Goal: Communication & Community: Answer question/provide support

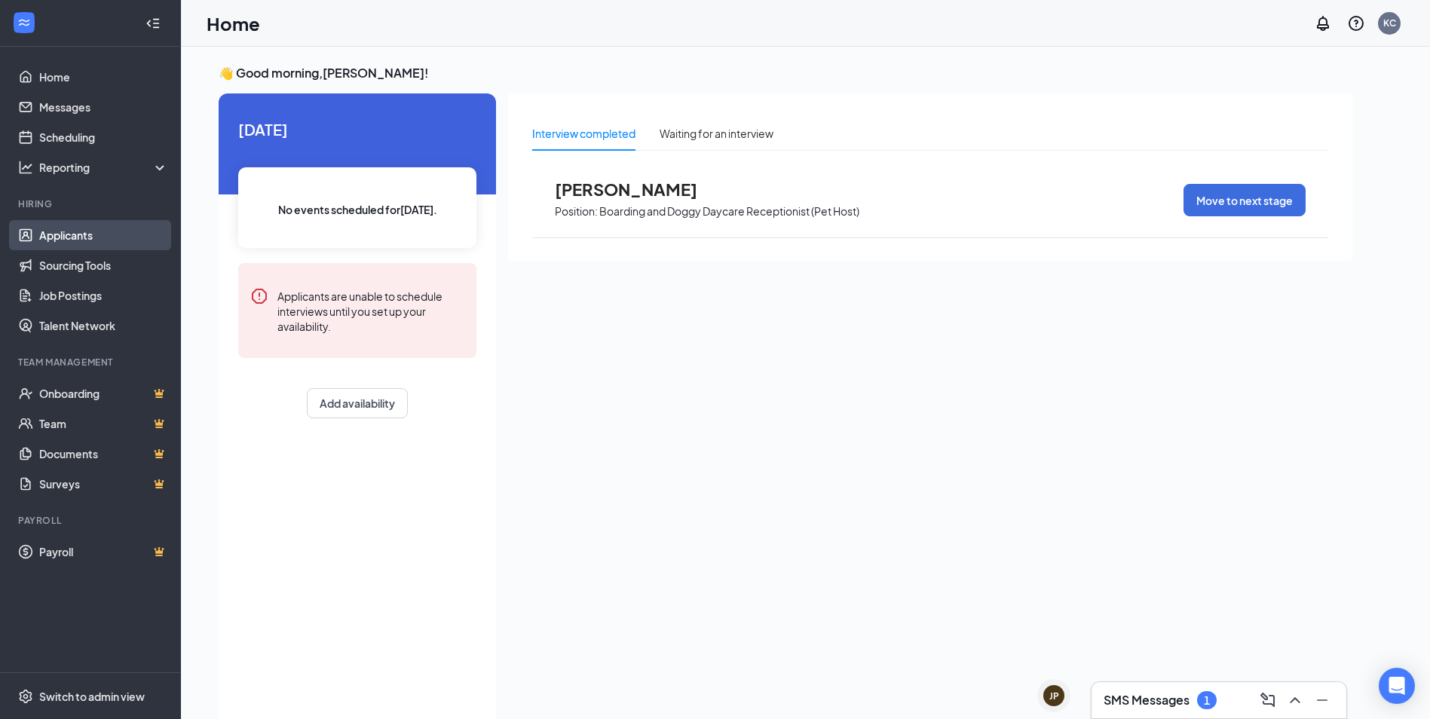
click at [59, 233] on link "Applicants" at bounding box center [103, 235] width 129 height 30
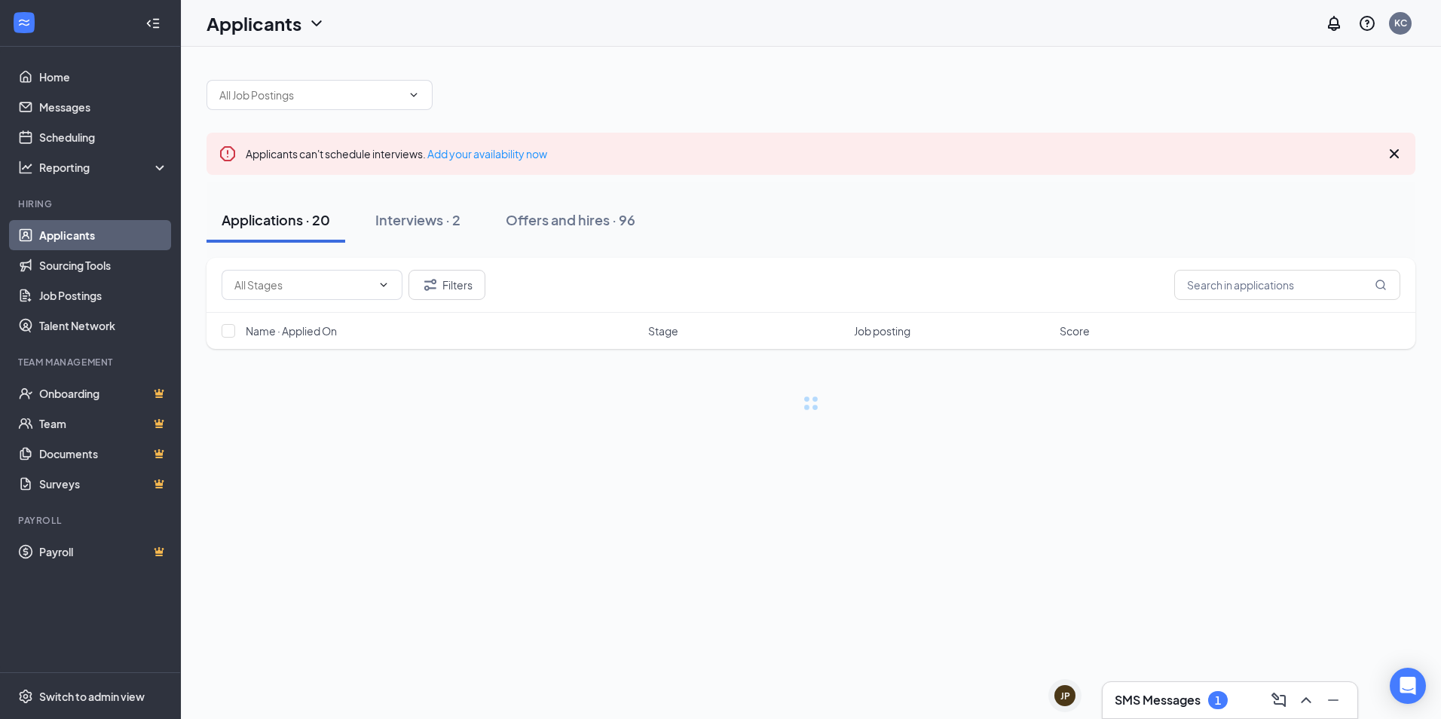
click at [1140, 701] on h3 "SMS Messages" at bounding box center [1158, 700] width 86 height 17
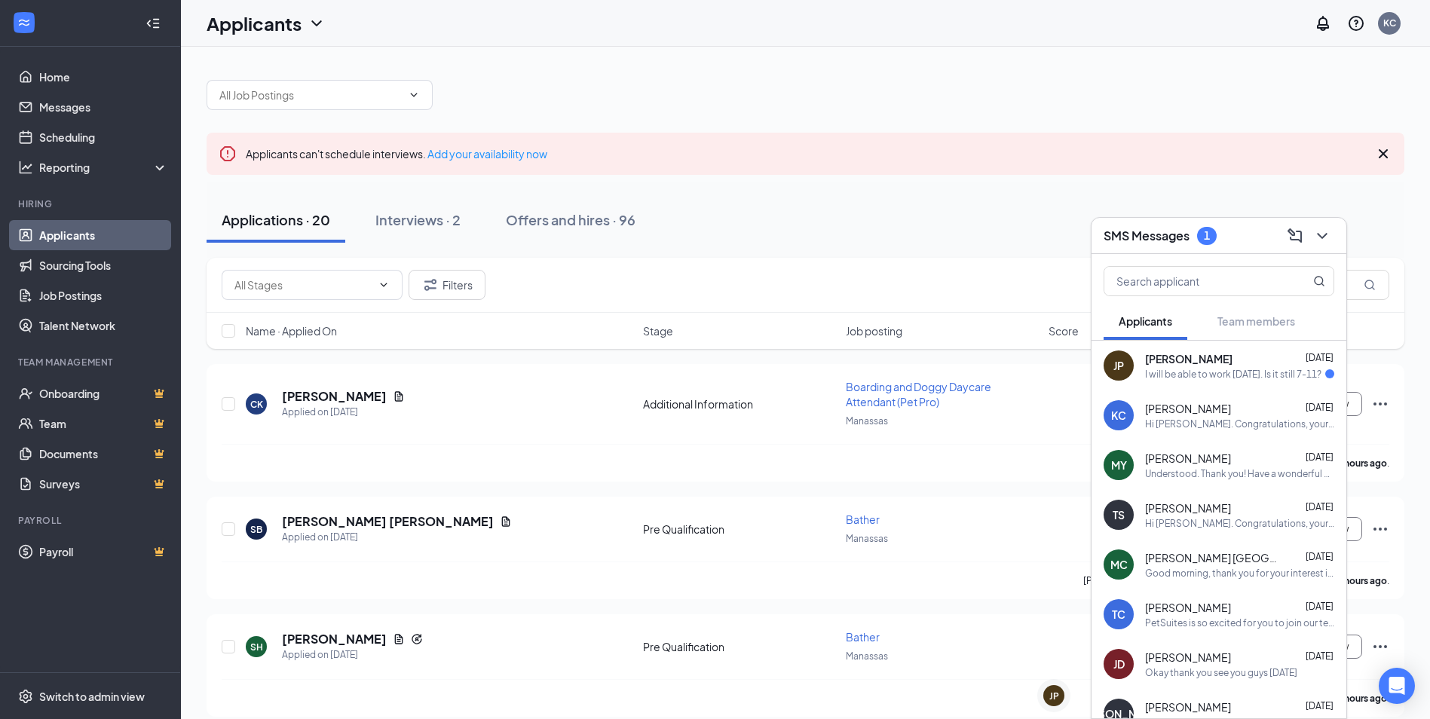
click at [1192, 631] on div "TC [PERSON_NAME] [DATE] PetSuites is so excited for you to join our team! Do yo…" at bounding box center [1219, 615] width 255 height 50
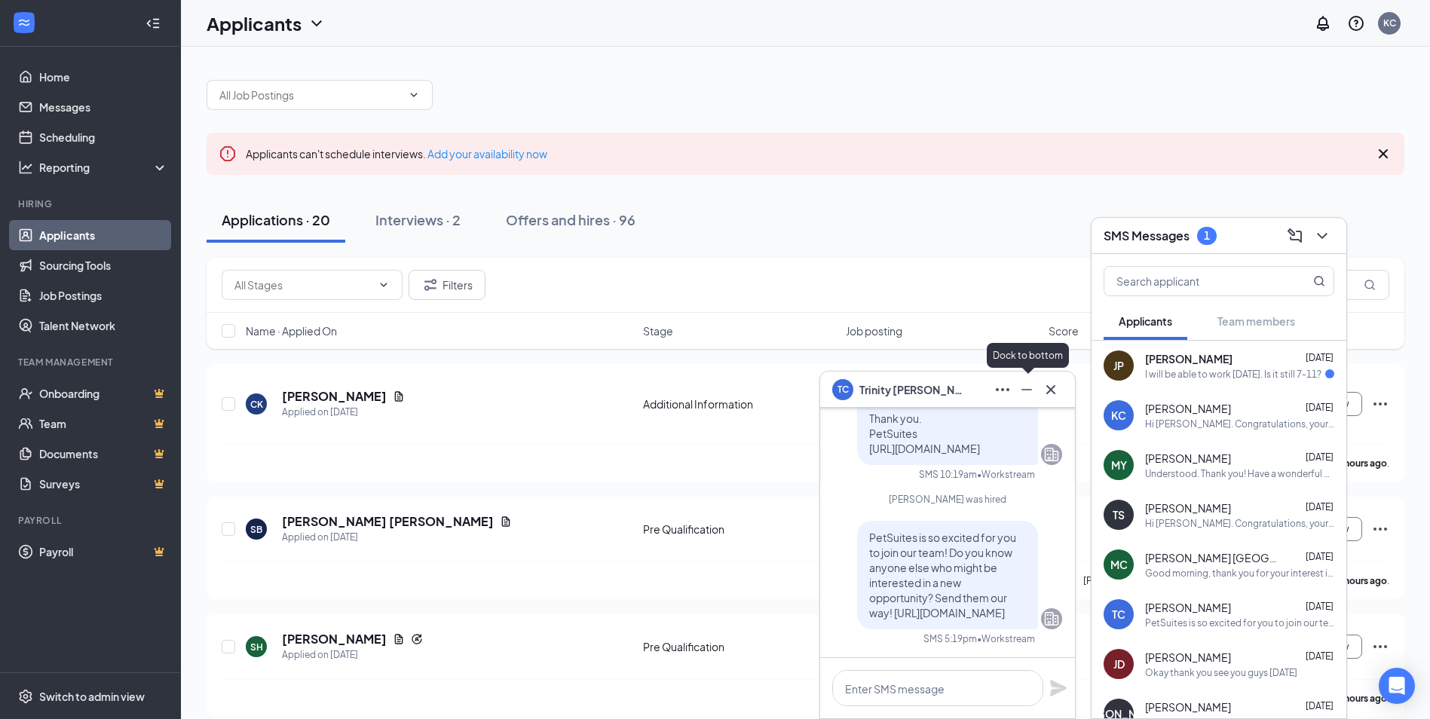
click at [1026, 396] on icon "Minimize" at bounding box center [1027, 390] width 18 height 18
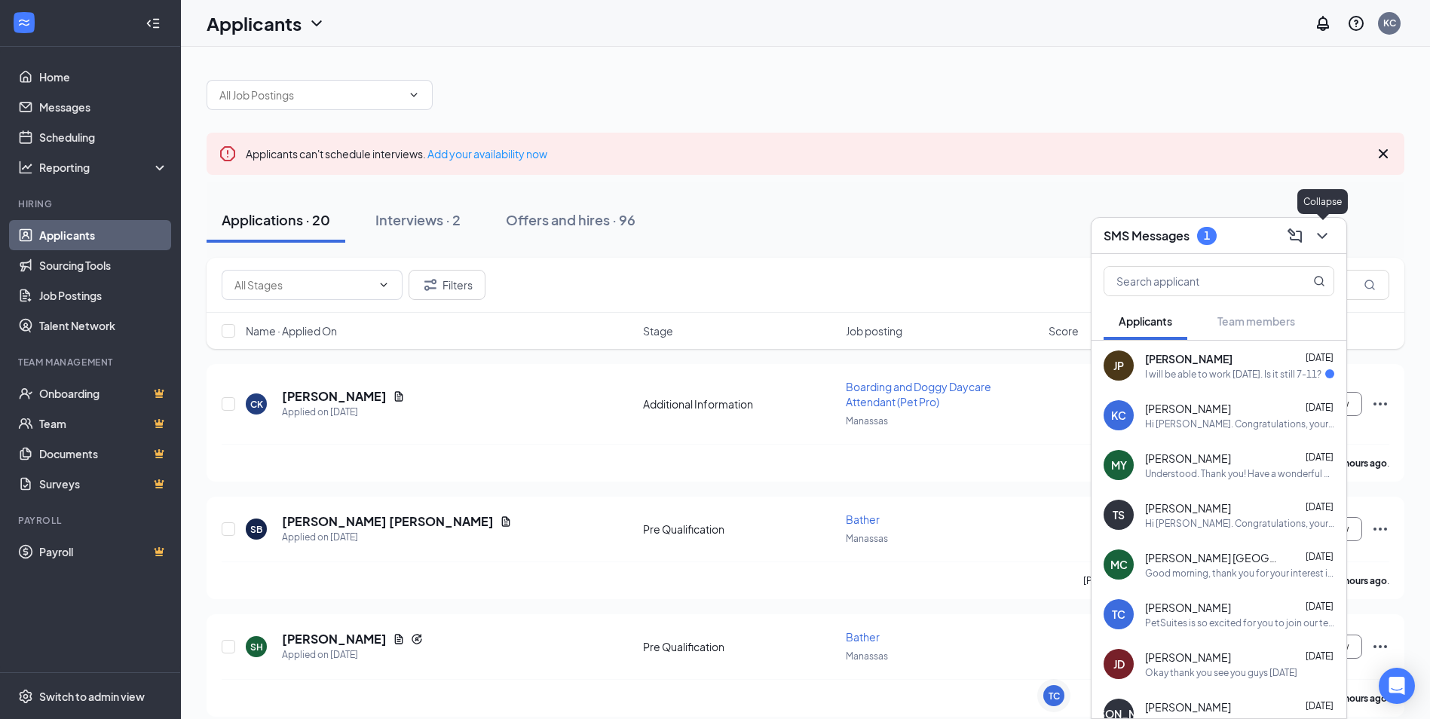
click at [1328, 236] on icon "ChevronDown" at bounding box center [1322, 236] width 18 height 18
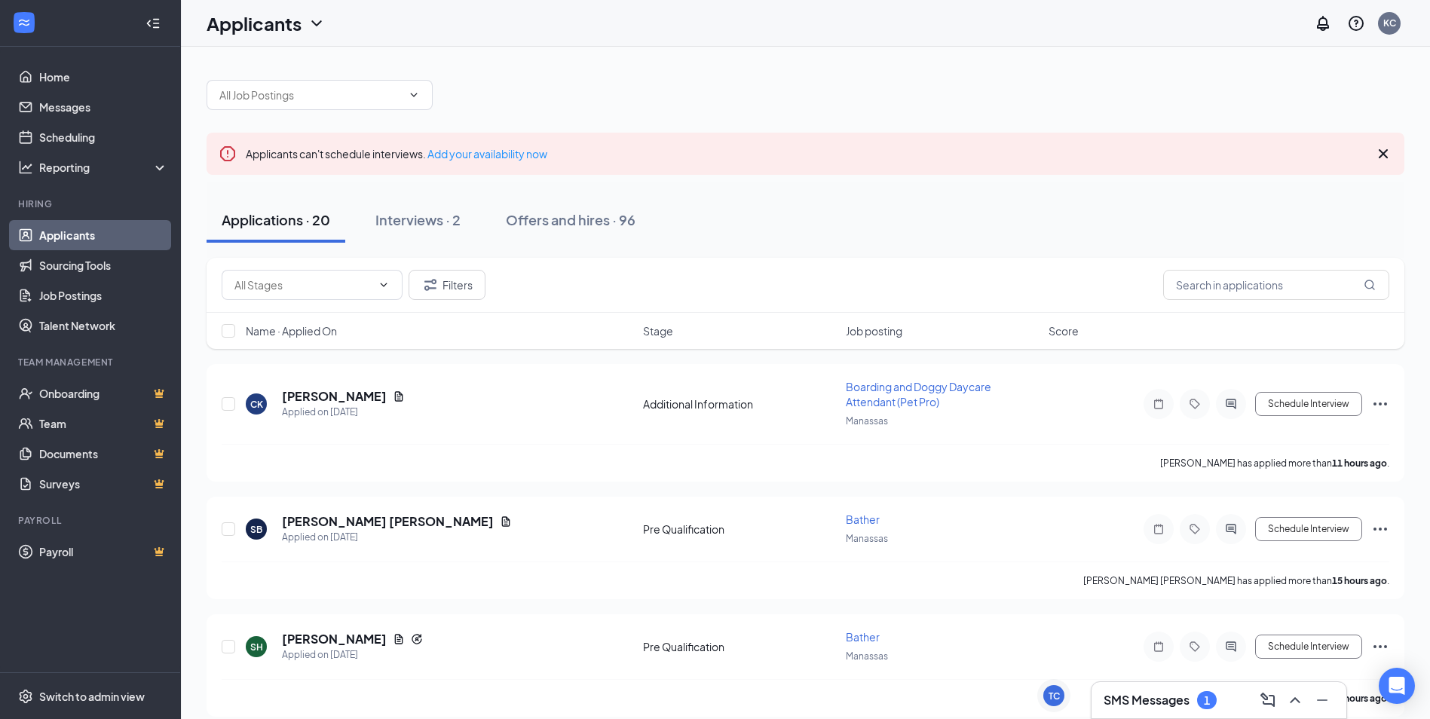
click at [1184, 694] on h3 "SMS Messages" at bounding box center [1147, 700] width 86 height 17
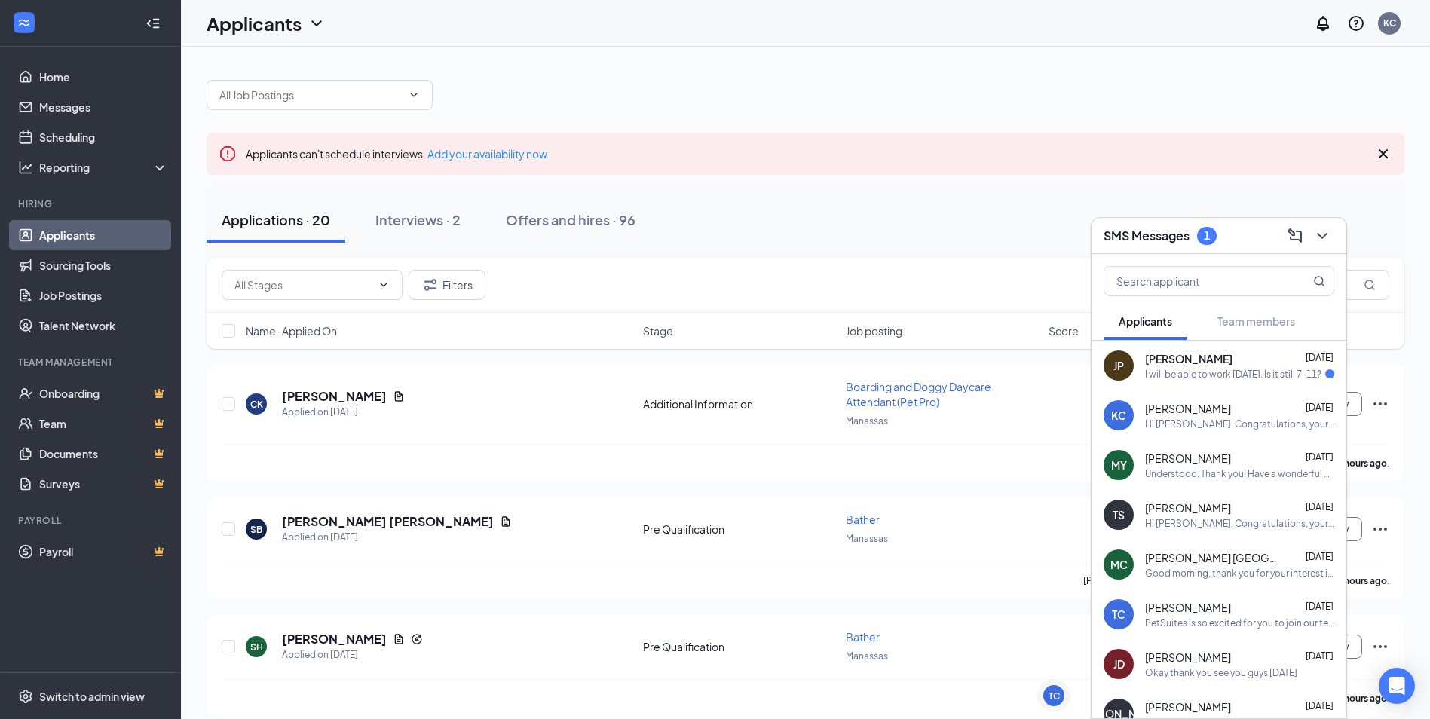
click at [1167, 381] on div "JP [PERSON_NAME] [DATE] I will be able to work [DATE]. Is it still 7-11?" at bounding box center [1219, 366] width 255 height 50
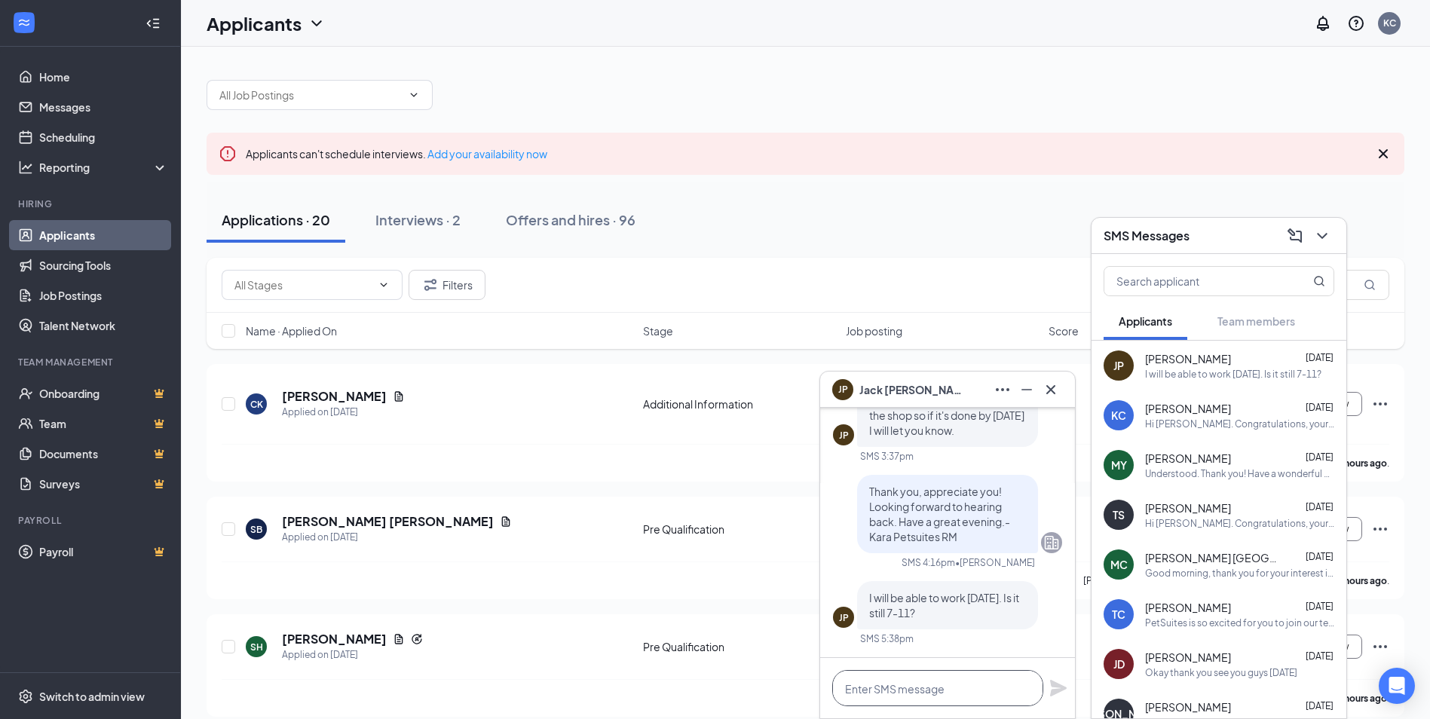
click at [914, 678] on textarea at bounding box center [937, 688] width 211 height 36
type textarea "Awesome, that is perfect!"
click at [1349, 101] on div at bounding box center [806, 87] width 1198 height 45
click at [1326, 229] on icon "ChevronDown" at bounding box center [1322, 236] width 18 height 18
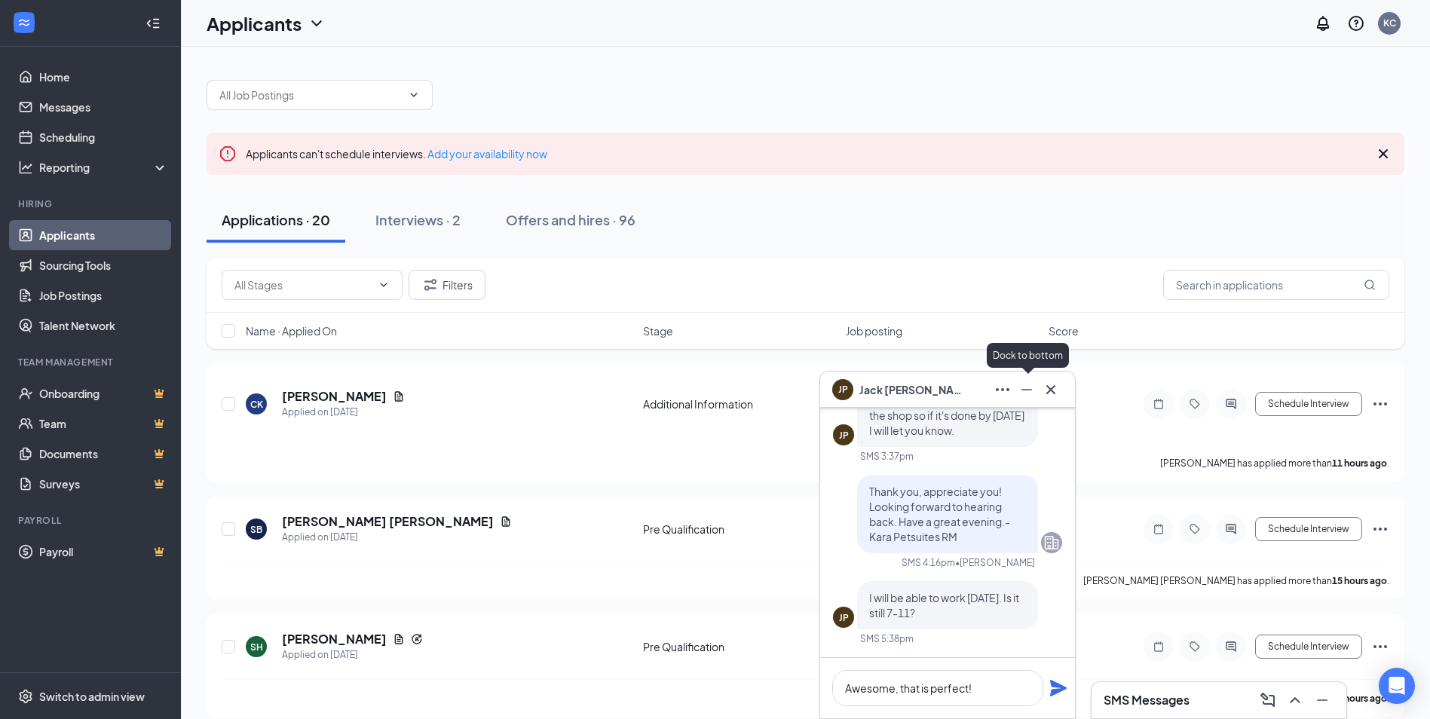
click at [1025, 385] on icon "Minimize" at bounding box center [1027, 390] width 18 height 18
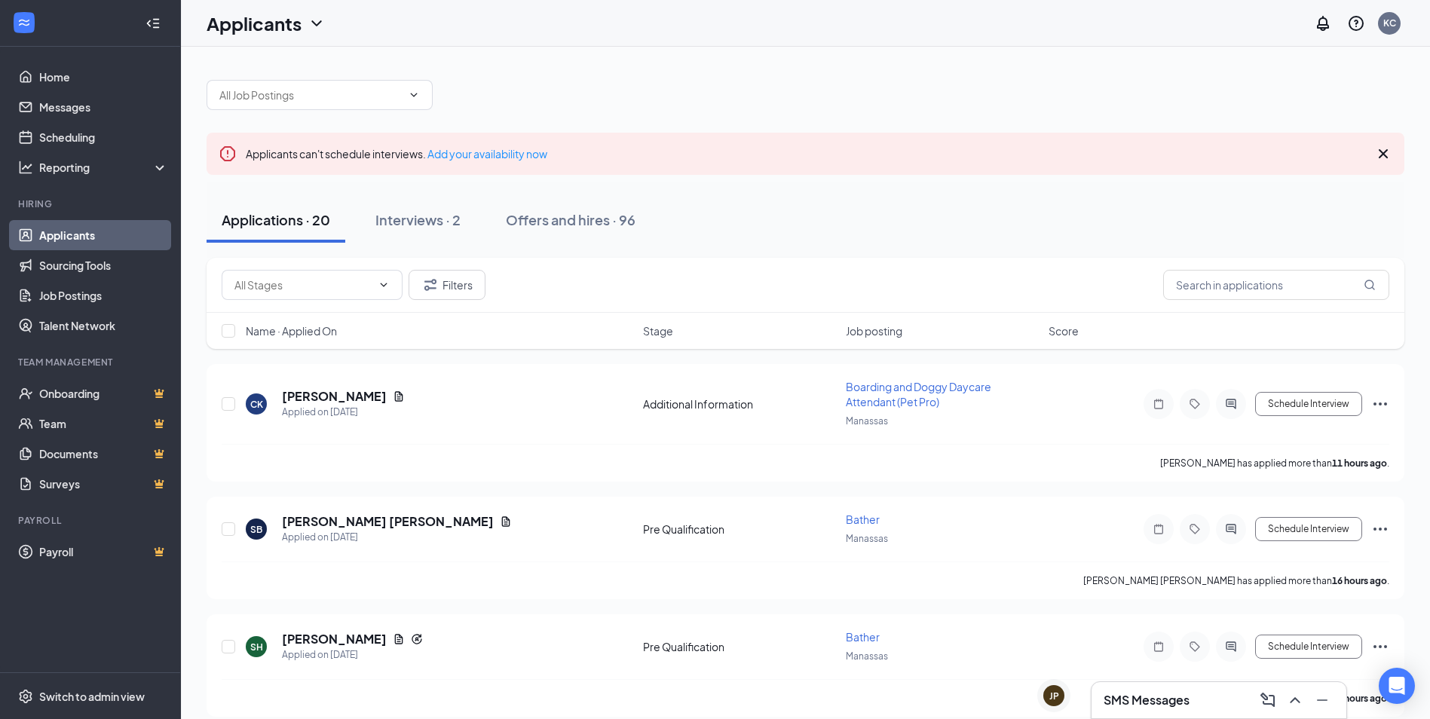
click at [1145, 699] on h3 "SMS Messages" at bounding box center [1147, 700] width 86 height 17
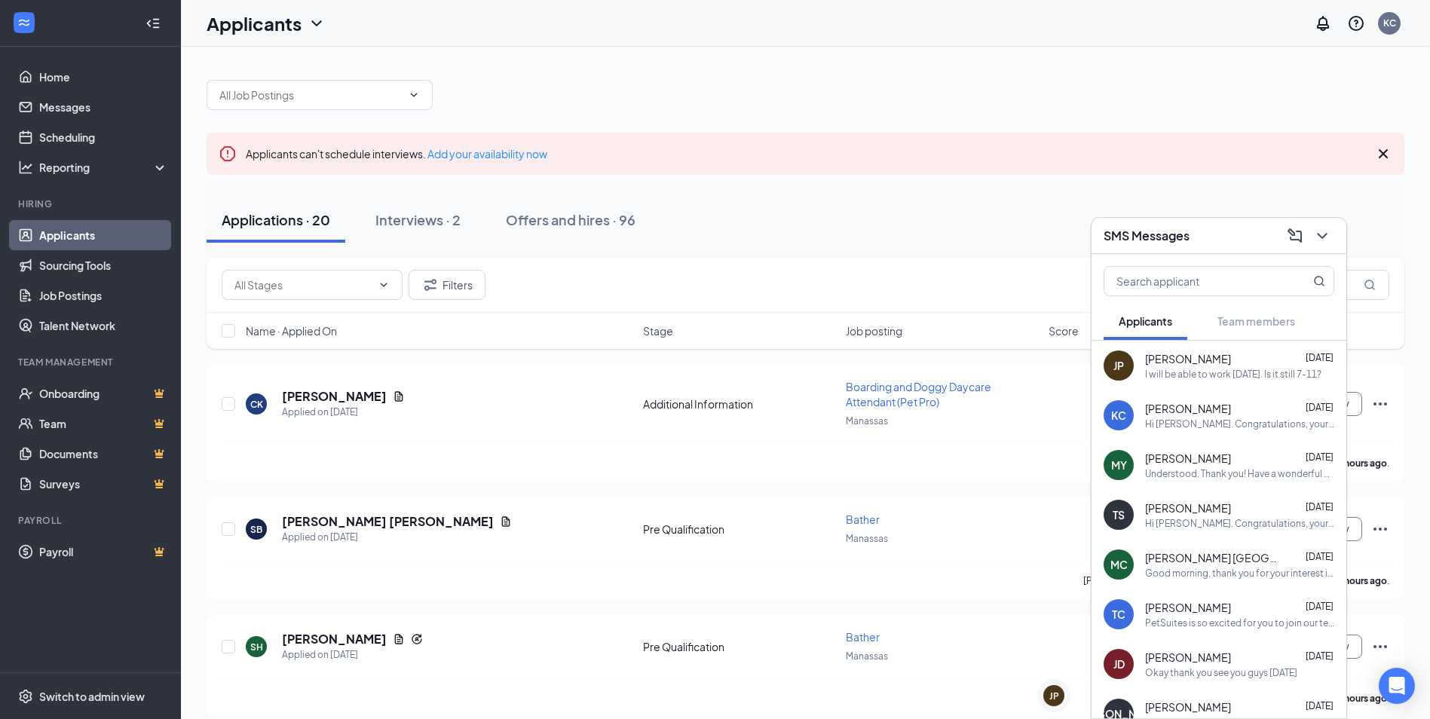
click at [1194, 369] on div "I will be able to work [DATE]. Is it still 7-11?" at bounding box center [1233, 374] width 176 height 13
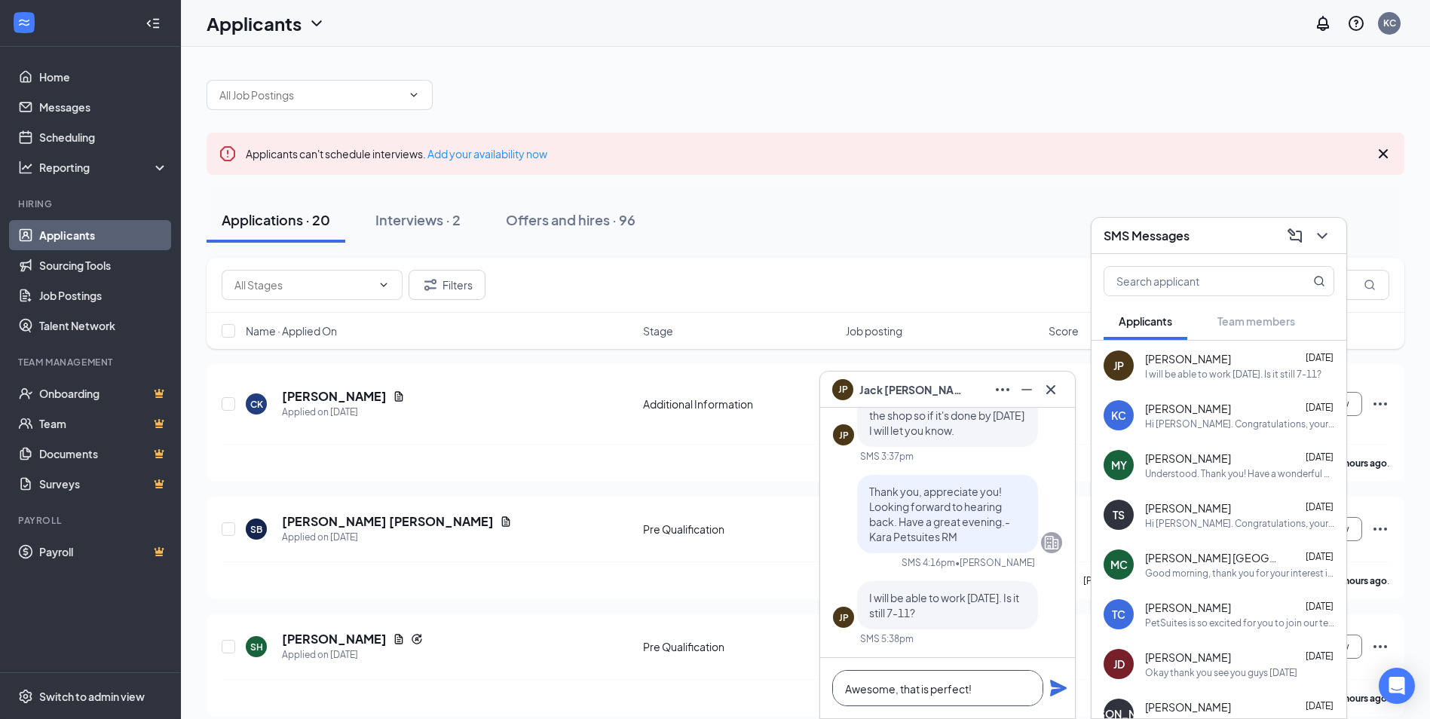
click at [936, 694] on textarea "Awesome, that is perfect!" at bounding box center [937, 688] width 211 height 36
click at [990, 694] on textarea "Awesome, that is perfect!" at bounding box center [937, 688] width 211 height 36
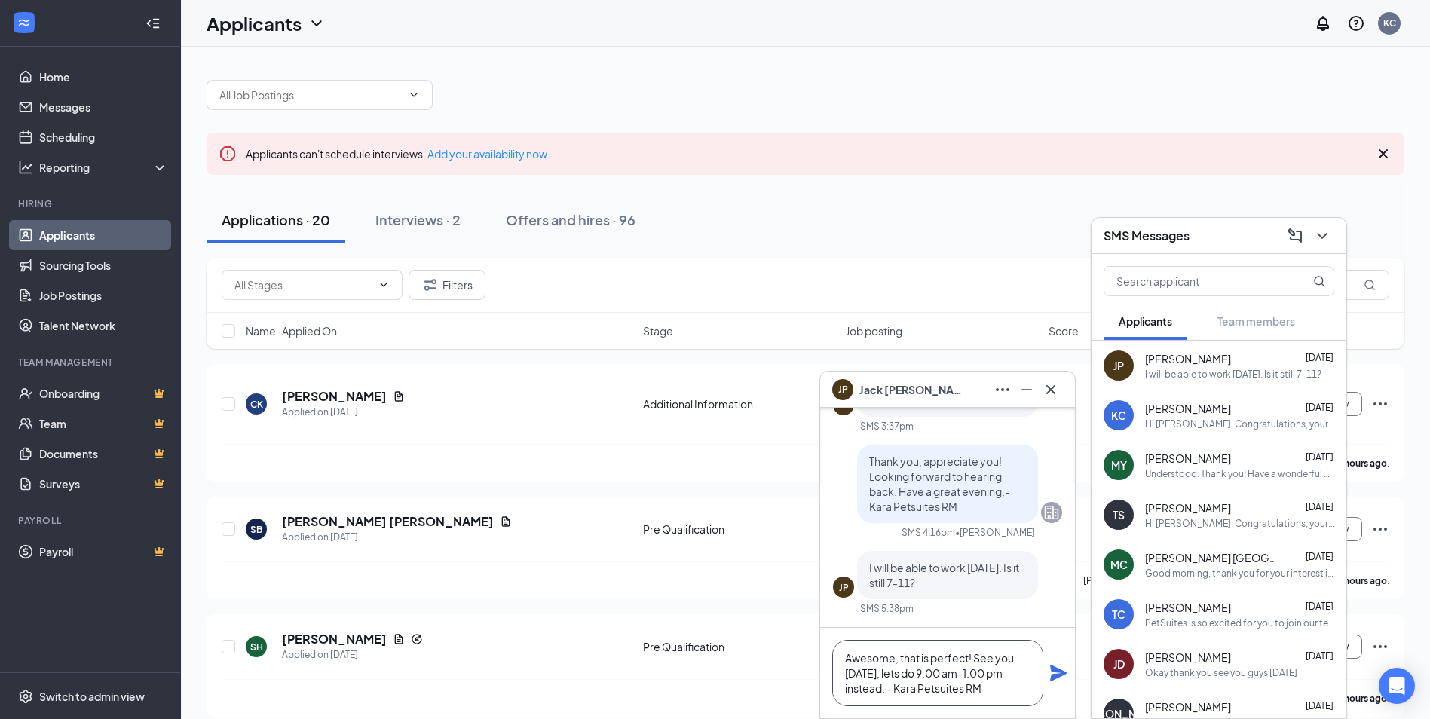
type textarea "Awesome, that is perfect! See you [DATE], lets do 9:00 am-1:00 pm instead. - Ka…"
click at [1057, 670] on icon "Plane" at bounding box center [1058, 673] width 17 height 17
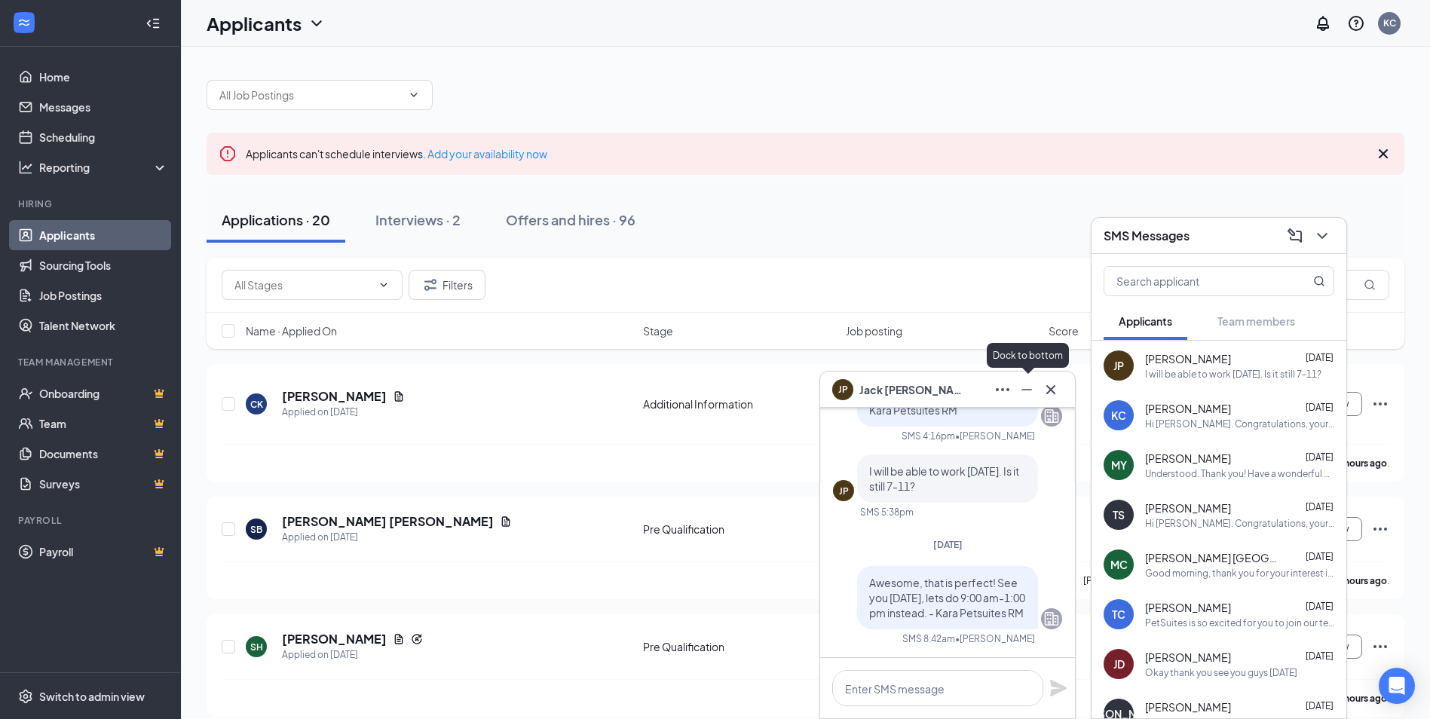
click at [1031, 381] on icon "Minimize" at bounding box center [1027, 390] width 18 height 18
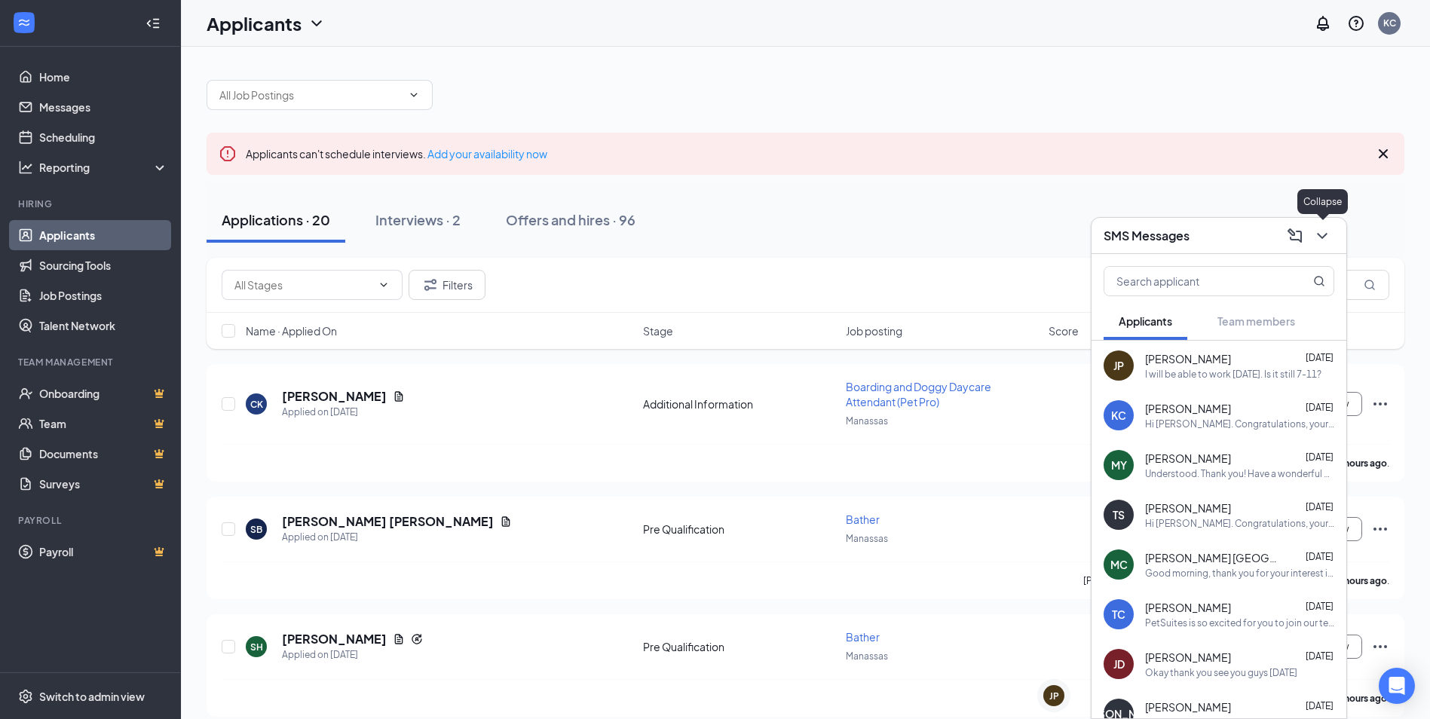
click at [1326, 235] on icon "ChevronDown" at bounding box center [1322, 236] width 18 height 18
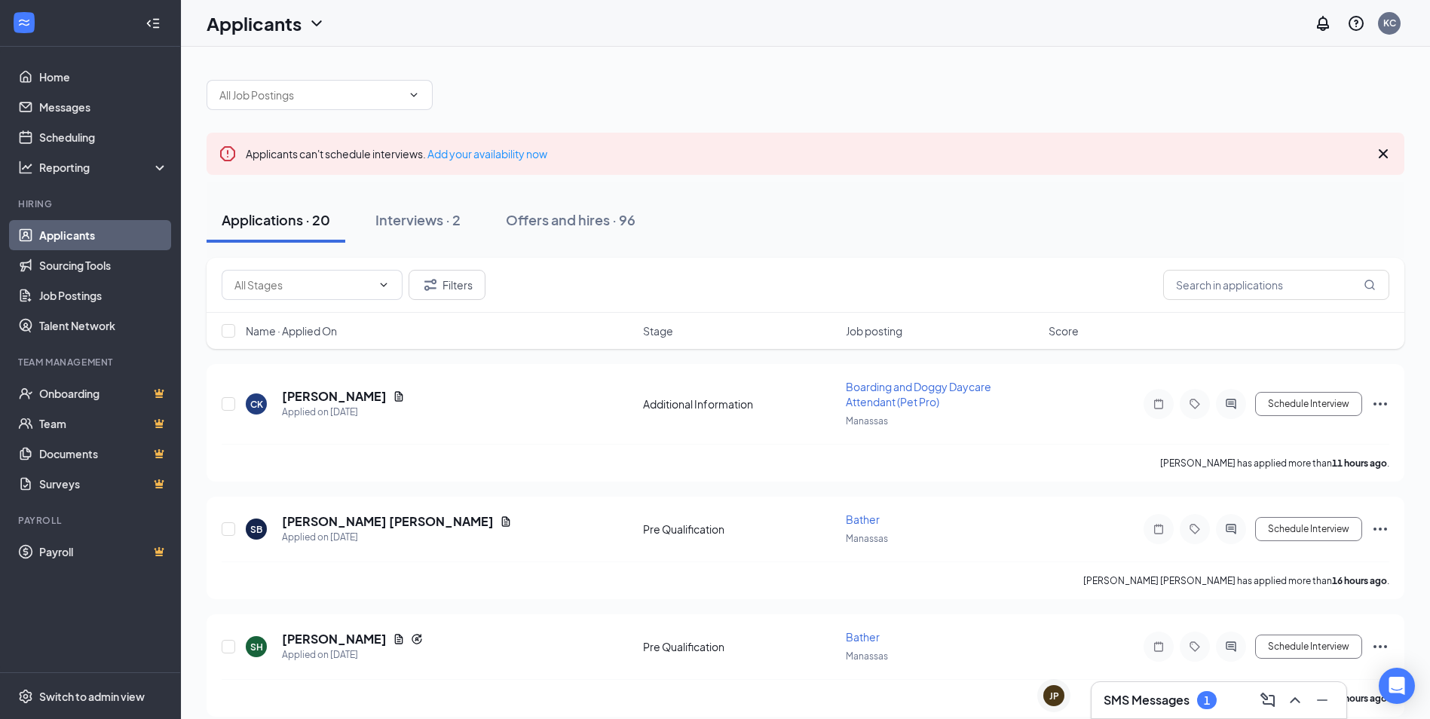
click at [1221, 711] on div "SMS Messages 1" at bounding box center [1219, 700] width 231 height 24
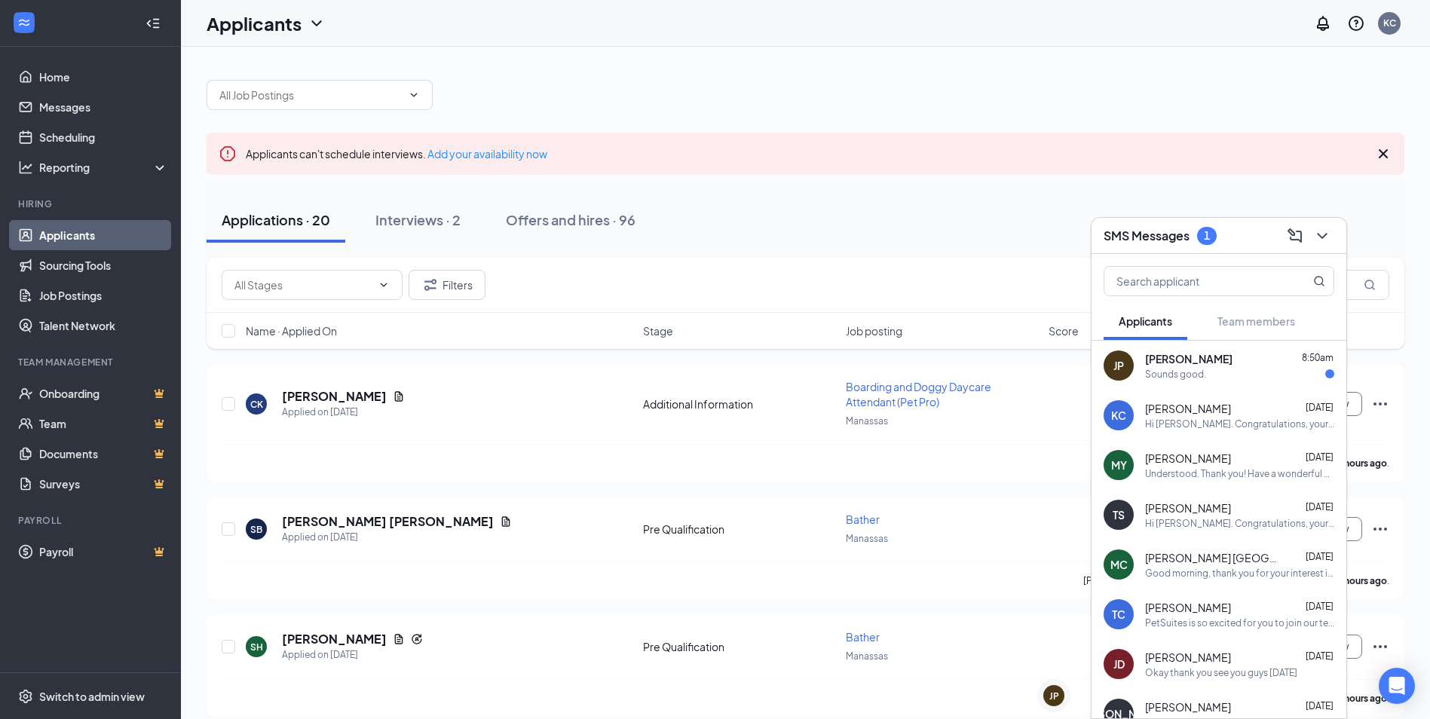
click at [1217, 365] on div "[PERSON_NAME] 8:50am" at bounding box center [1239, 358] width 189 height 15
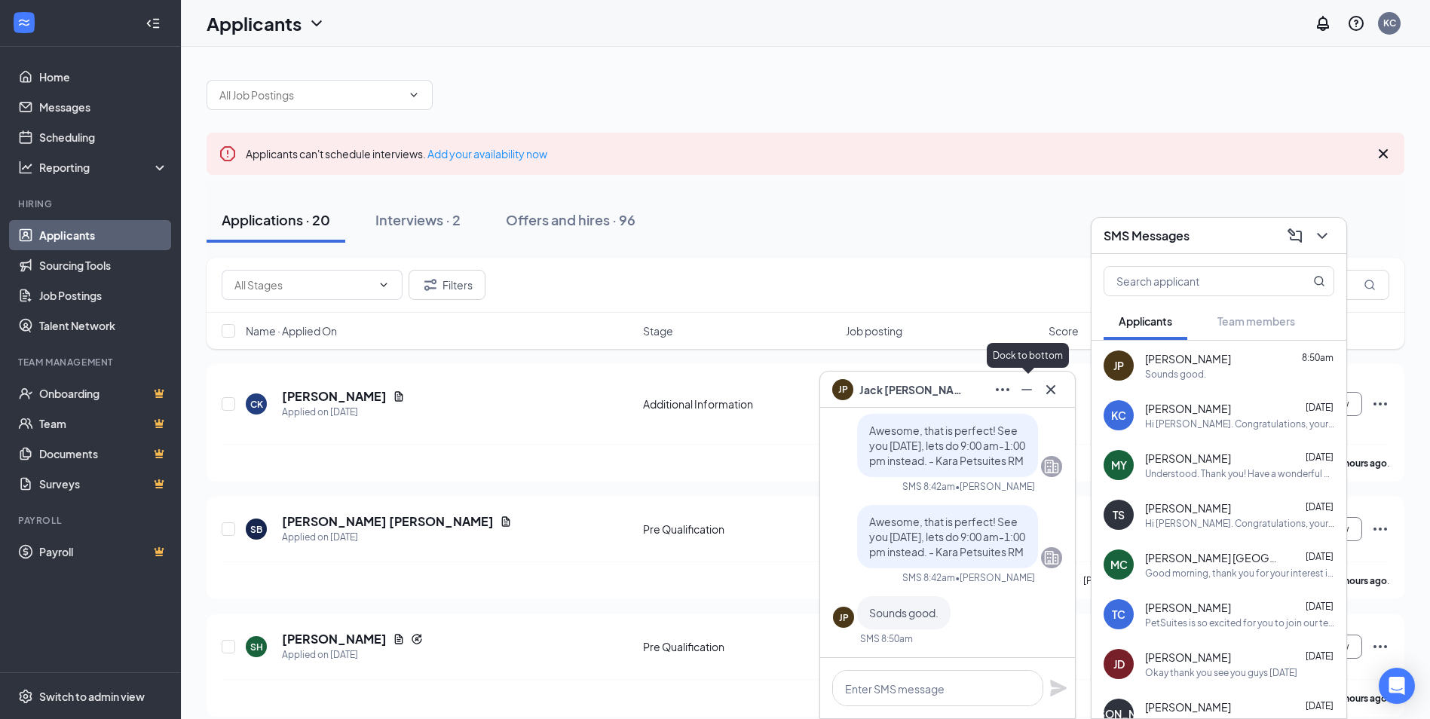
click at [1028, 394] on icon "Minimize" at bounding box center [1027, 390] width 18 height 18
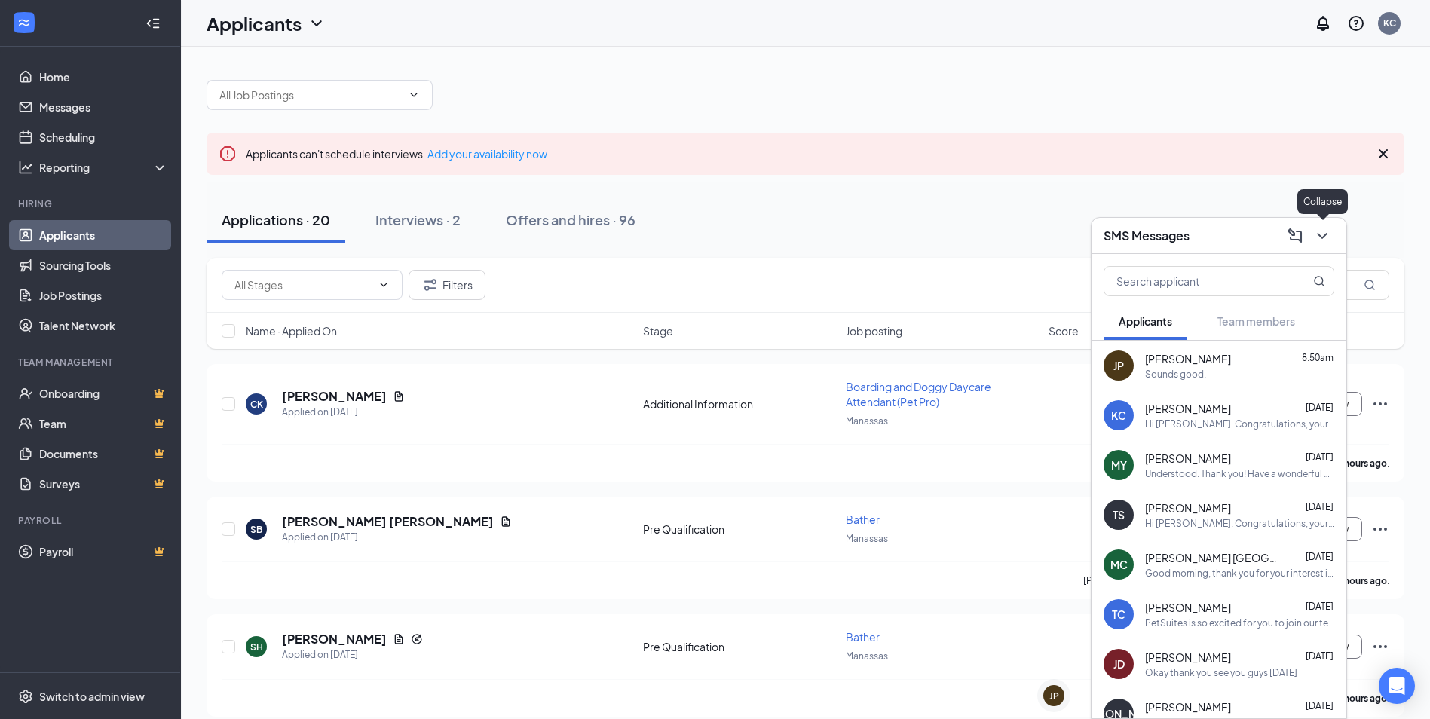
click at [1325, 244] on icon "ChevronDown" at bounding box center [1322, 236] width 18 height 18
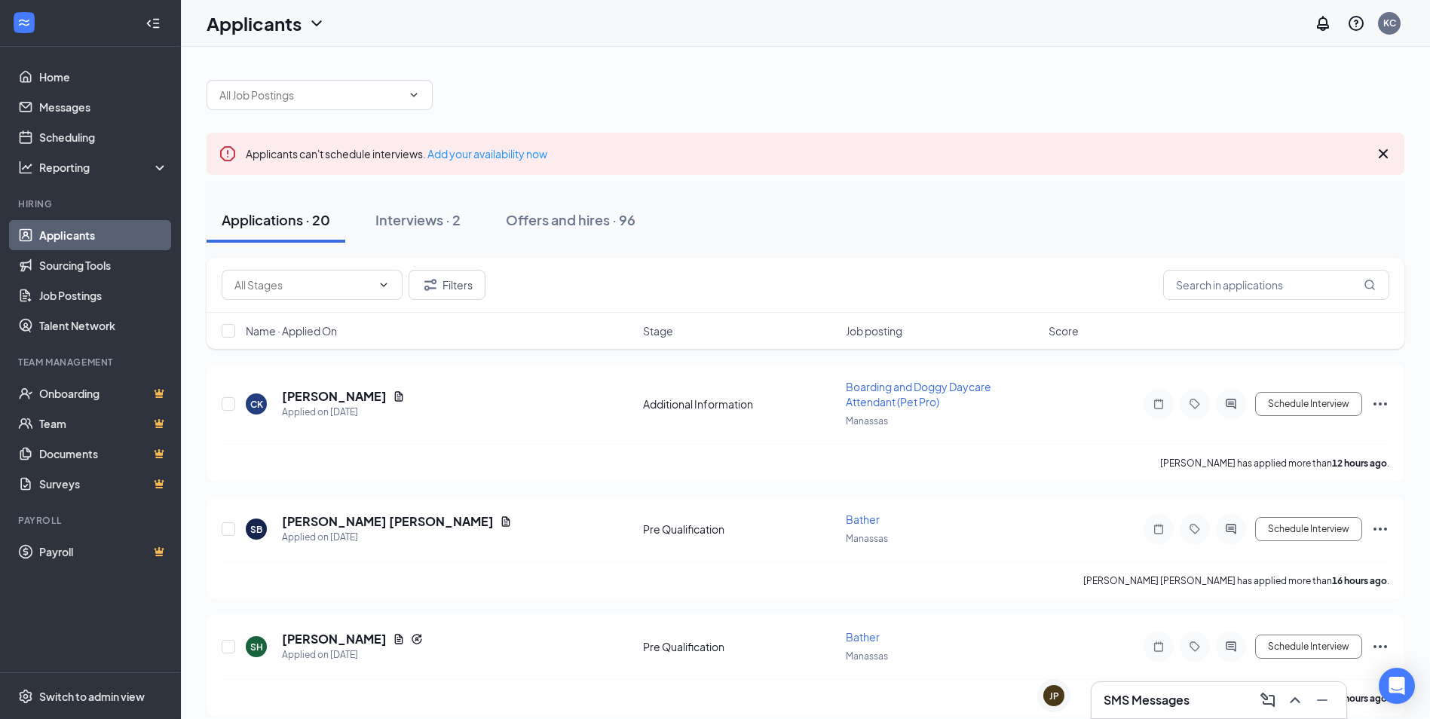
click at [955, 207] on div "Applications · 20 Interviews · 2 Offers and hires · 96" at bounding box center [806, 220] width 1198 height 45
